Goal: Use online tool/utility: Utilize a website feature to perform a specific function

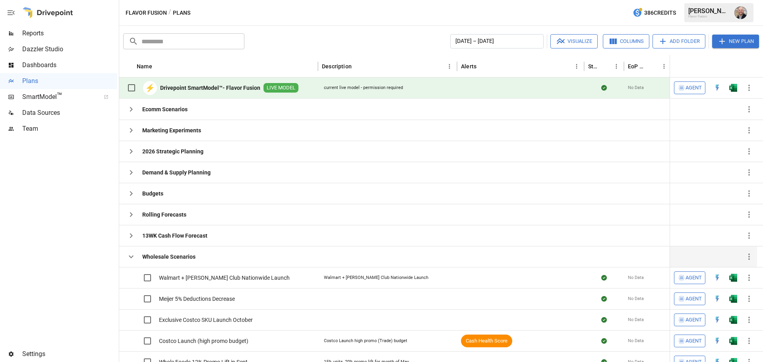
click at [130, 260] on icon "button" at bounding box center [131, 257] width 10 height 10
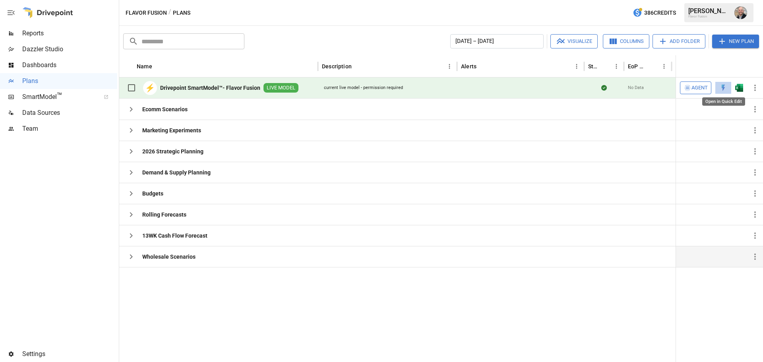
click at [725, 87] on img "Open in Quick Edit" at bounding box center [723, 88] width 8 height 8
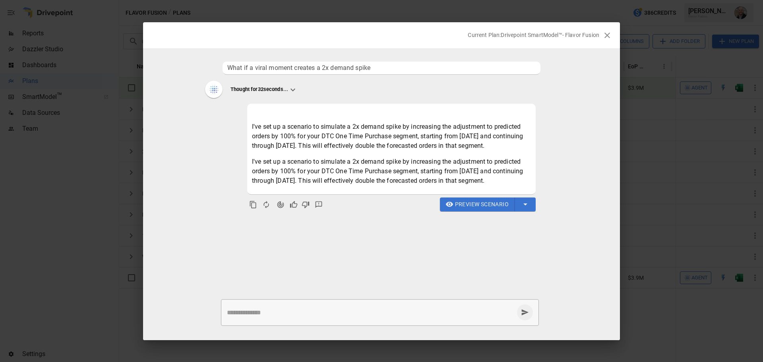
click at [610, 33] on icon "button" at bounding box center [607, 36] width 10 height 10
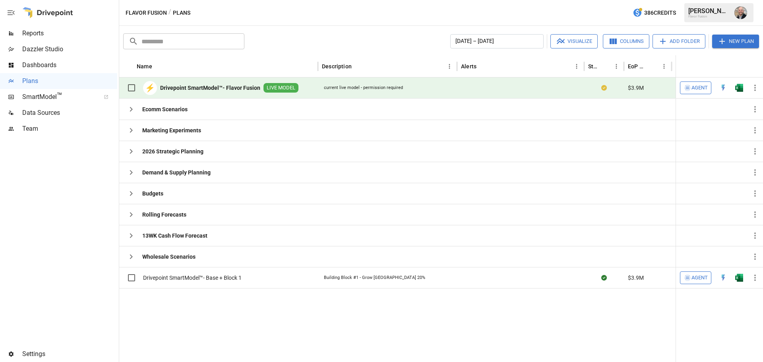
click at [693, 87] on span "Agent" at bounding box center [699, 87] width 16 height 9
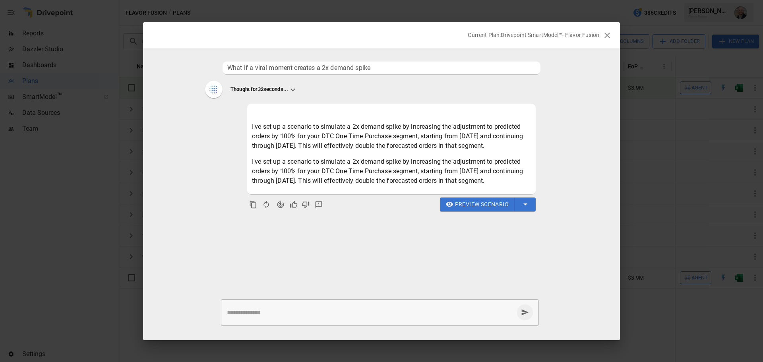
click at [607, 37] on icon "button" at bounding box center [607, 36] width 10 height 10
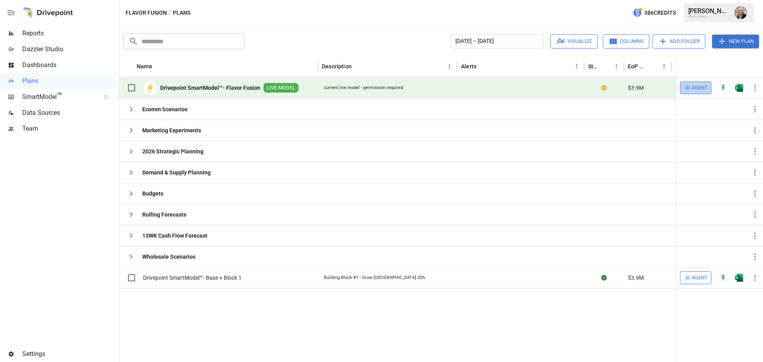
click at [697, 89] on span "Agent" at bounding box center [699, 87] width 16 height 9
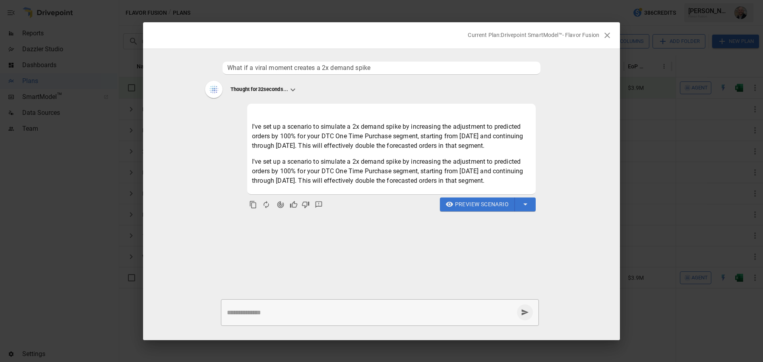
click at [605, 36] on icon "button" at bounding box center [607, 36] width 10 height 10
